Goal: Task Accomplishment & Management: Manage account settings

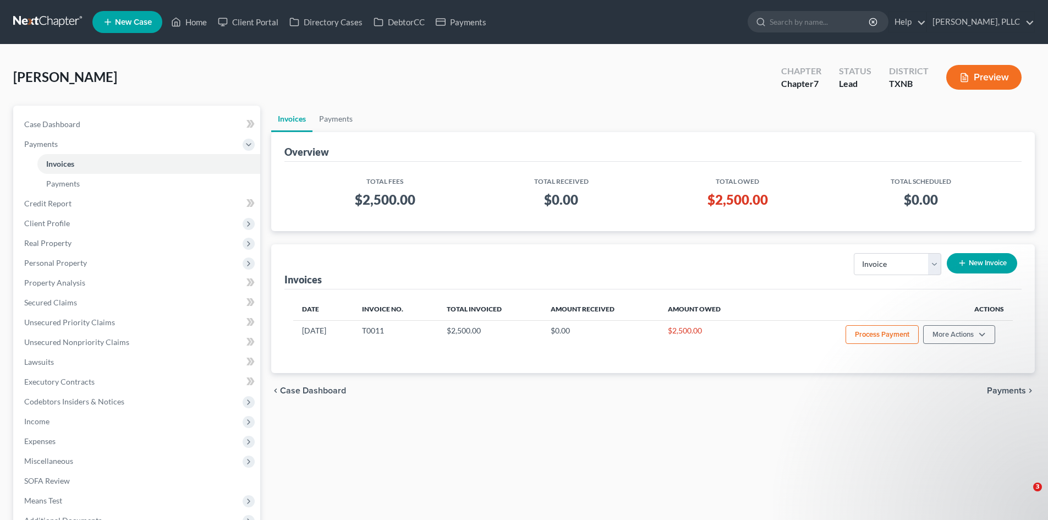
select select "0"
click at [191, 28] on link "Home" at bounding box center [189, 22] width 47 height 20
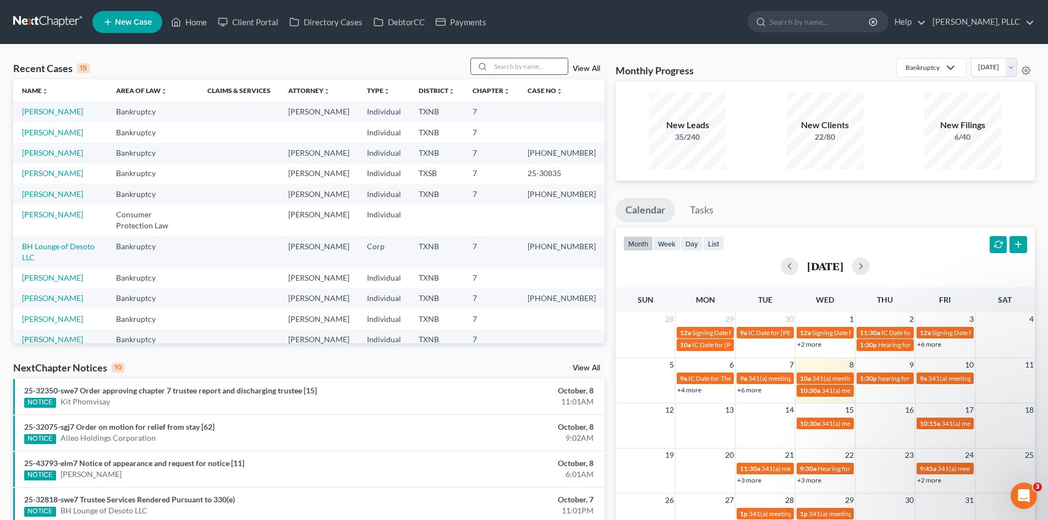
click at [531, 61] on input "search" at bounding box center [529, 66] width 77 height 16
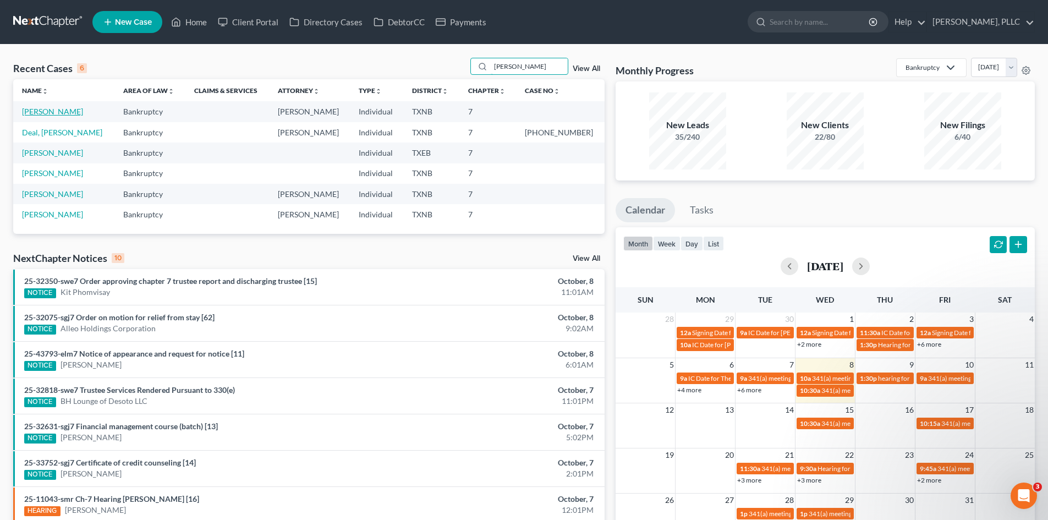
type input "[PERSON_NAME]"
click at [47, 112] on link "[PERSON_NAME]" at bounding box center [52, 111] width 61 height 9
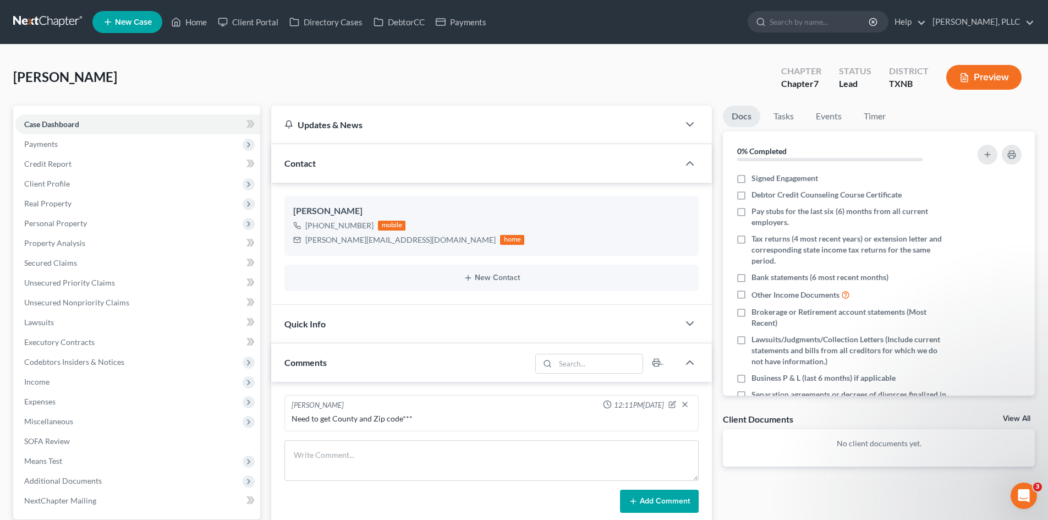
click at [417, 418] on div "Need to get County and Zip code***" at bounding box center [492, 418] width 400 height 11
click at [672, 405] on icon "button" at bounding box center [673, 403] width 4 height 4
type textarea "Need to get County and Zip code***"
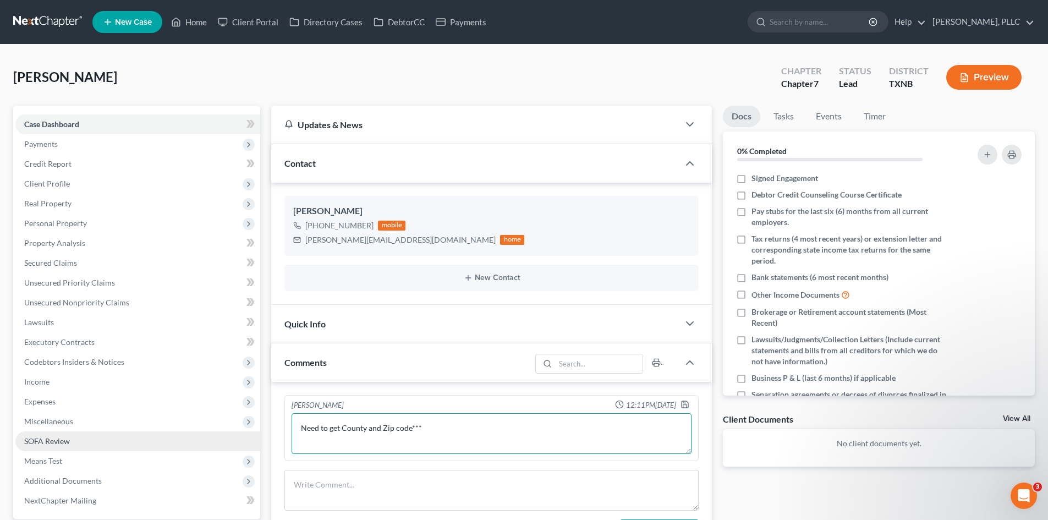
drag, startPoint x: 423, startPoint y: 430, endPoint x: 190, endPoint y: 446, distance: 232.7
click at [190, 446] on div "Petition Navigation Case Dashboard Payments Invoices Payments Payments Credit R…" at bounding box center [524, 482] width 1033 height 753
click at [683, 406] on icon "button" at bounding box center [685, 404] width 9 height 9
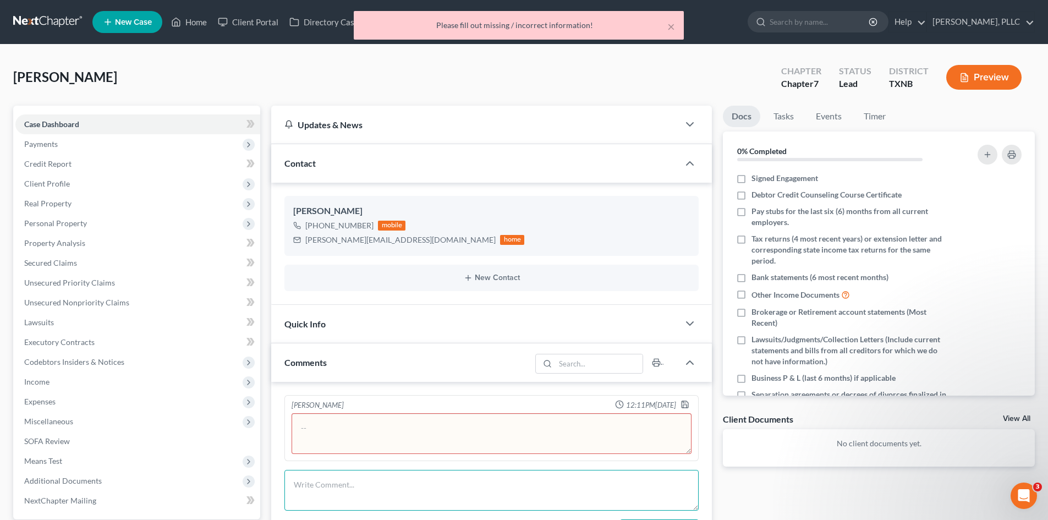
click at [303, 483] on textarea at bounding box center [491, 490] width 414 height 41
click at [328, 348] on div "Comments" at bounding box center [401, 362] width 260 height 38
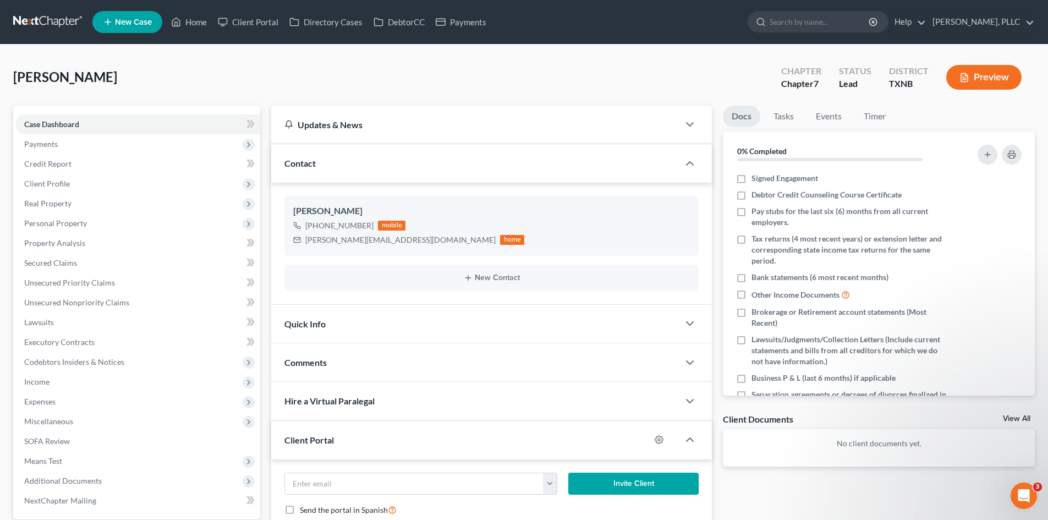
click at [448, 361] on div "Comments" at bounding box center [475, 362] width 408 height 38
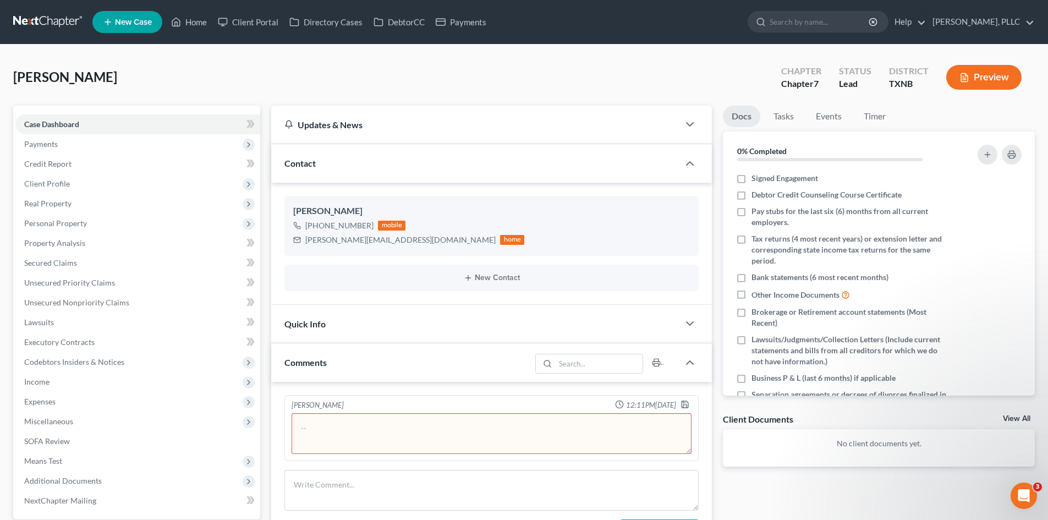
click at [446, 361] on div "Comments" at bounding box center [401, 362] width 260 height 38
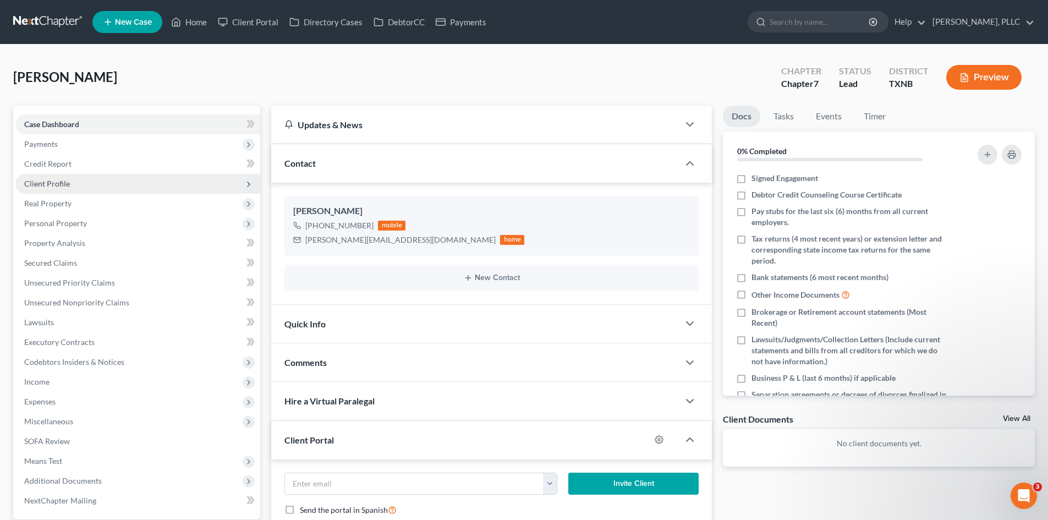
click at [64, 182] on span "Client Profile" at bounding box center [47, 183] width 46 height 9
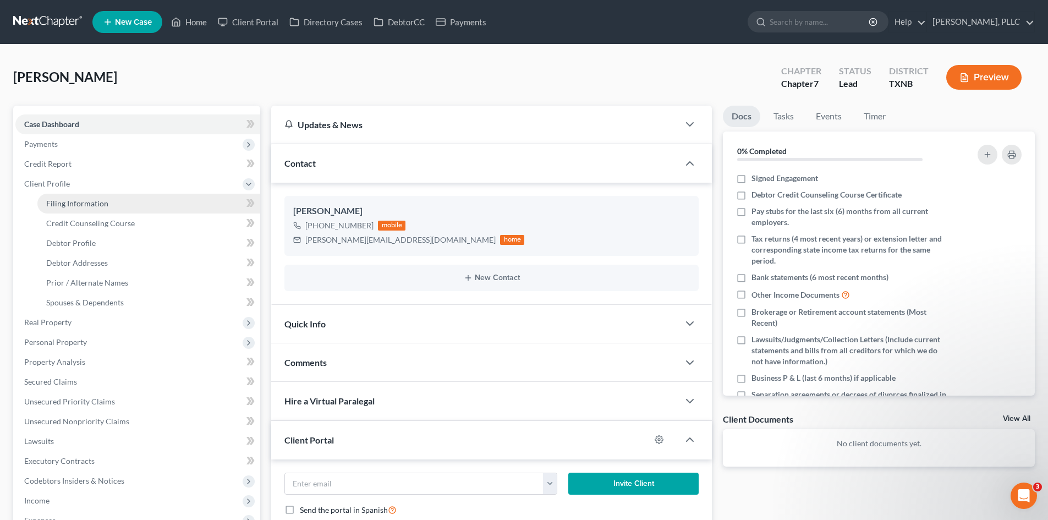
click at [56, 206] on span "Filing Information" at bounding box center [77, 203] width 62 height 9
select select "1"
select select "0"
select select "78"
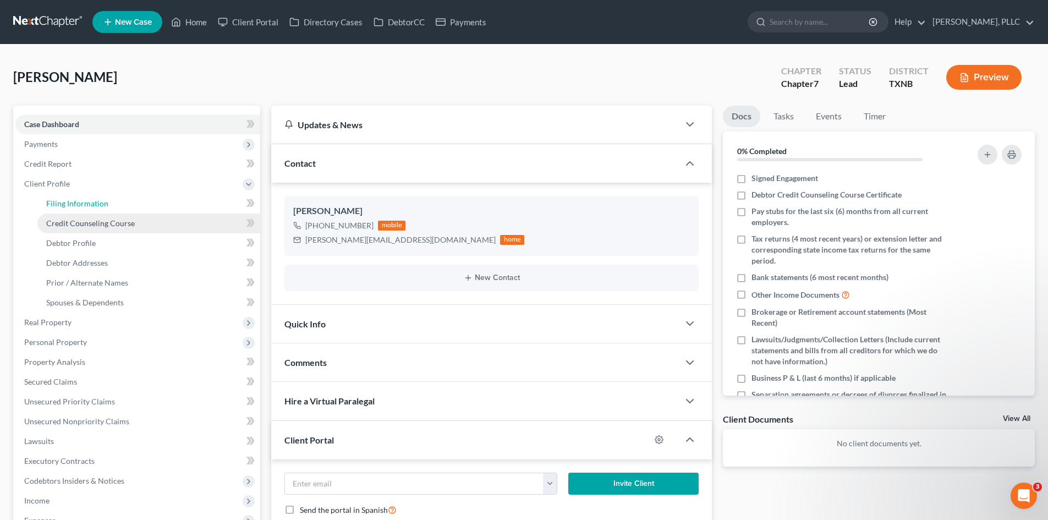
select select "2"
select select "45"
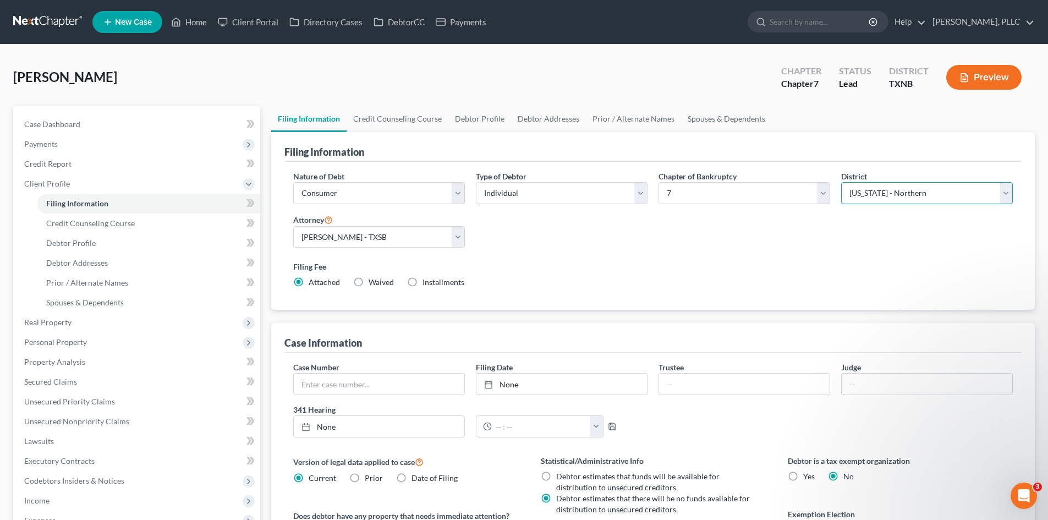
click at [930, 189] on select "Select [US_STATE] - [GEOGRAPHIC_DATA] [US_STATE] - [GEOGRAPHIC_DATA][US_STATE] …" at bounding box center [927, 193] width 172 height 22
click at [978, 193] on select "Select [US_STATE] - [GEOGRAPHIC_DATA] [US_STATE] - [GEOGRAPHIC_DATA][US_STATE] …" at bounding box center [927, 193] width 172 height 22
select select "77"
click at [841, 182] on select "Select [US_STATE] - [GEOGRAPHIC_DATA] [US_STATE] - [GEOGRAPHIC_DATA][US_STATE] …" at bounding box center [927, 193] width 172 height 22
click at [458, 236] on select "Select [PERSON_NAME] - TXEB [PERSON_NAME] - [GEOGRAPHIC_DATA] [PERSON_NAME] - […" at bounding box center [379, 237] width 172 height 22
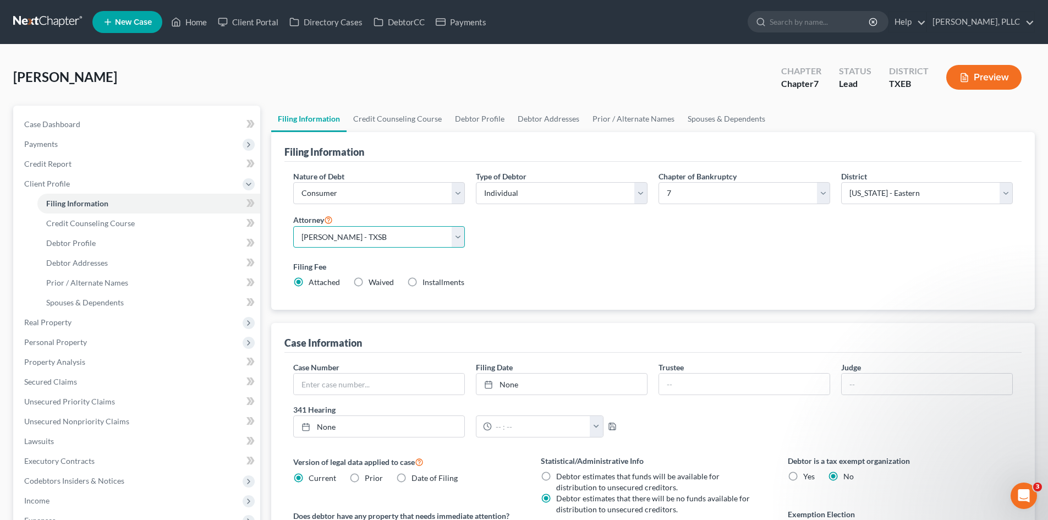
select select "0"
click at [293, 226] on select "Select [PERSON_NAME] - TXEB [PERSON_NAME] - [GEOGRAPHIC_DATA] [PERSON_NAME] - […" at bounding box center [379, 237] width 172 height 22
click at [35, 187] on span "Client Profile" at bounding box center [47, 183] width 46 height 9
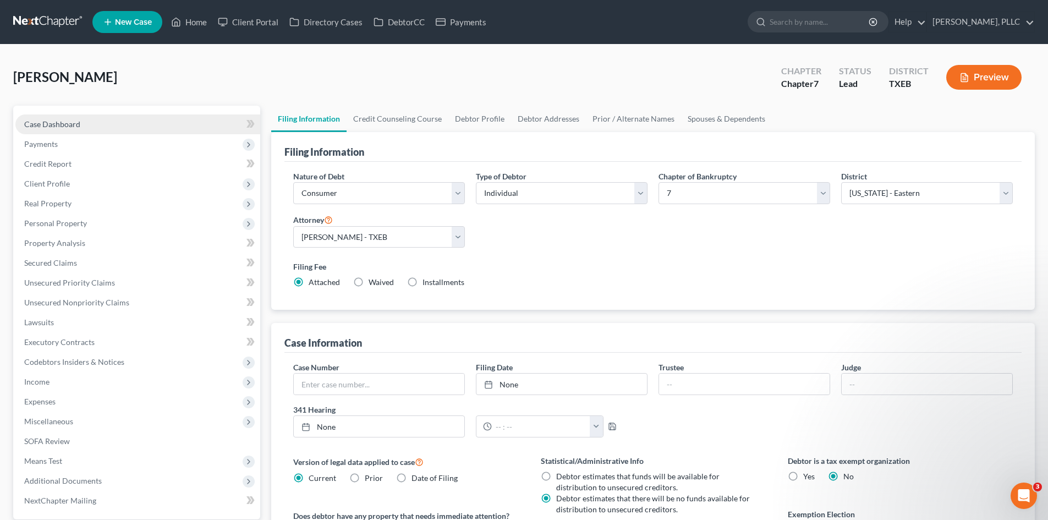
click at [47, 124] on span "Case Dashboard" at bounding box center [52, 123] width 56 height 9
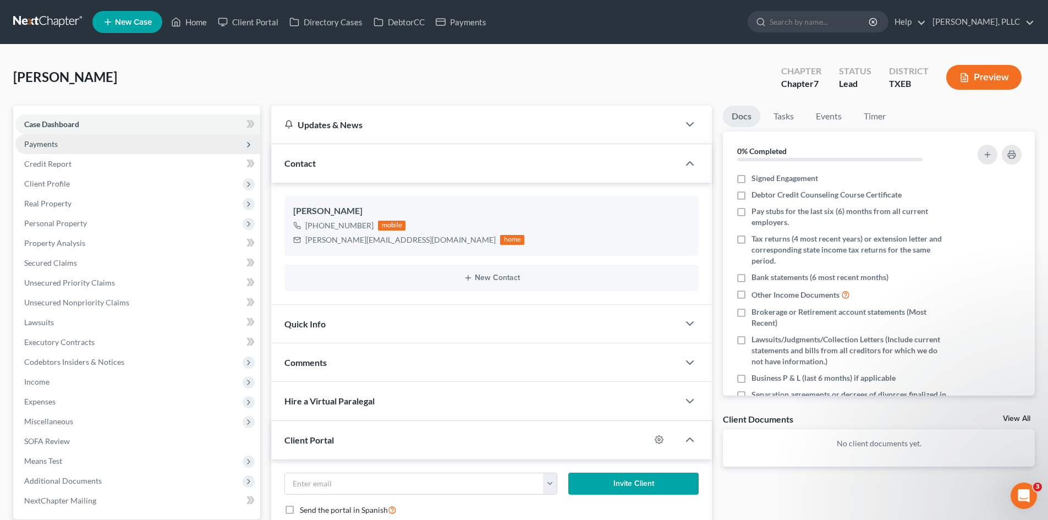
click at [34, 146] on span "Payments" at bounding box center [41, 143] width 34 height 9
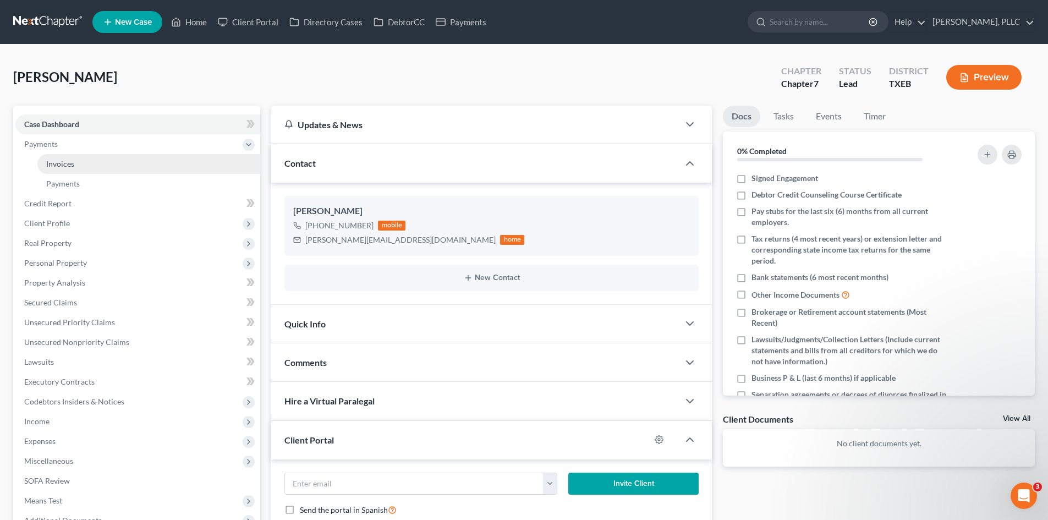
click at [52, 163] on span "Invoices" at bounding box center [60, 163] width 28 height 9
